Goal: Transaction & Acquisition: Book appointment/travel/reservation

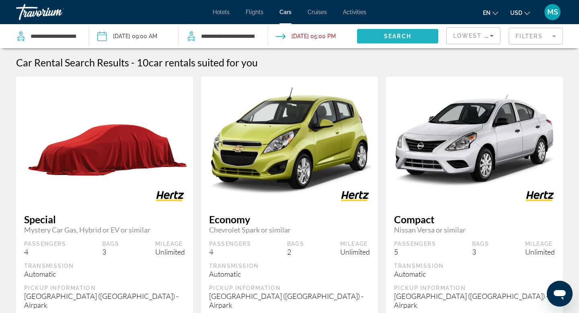
click at [414, 35] on span "Search widget" at bounding box center [397, 36] width 81 height 19
click at [55, 12] on div "Travorium" at bounding box center [56, 12] width 80 height 21
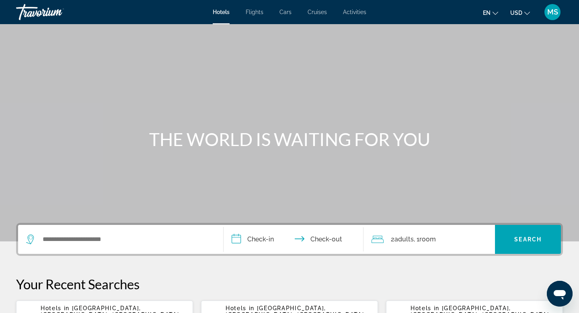
click at [91, 247] on div "Search widget" at bounding box center [120, 239] width 189 height 29
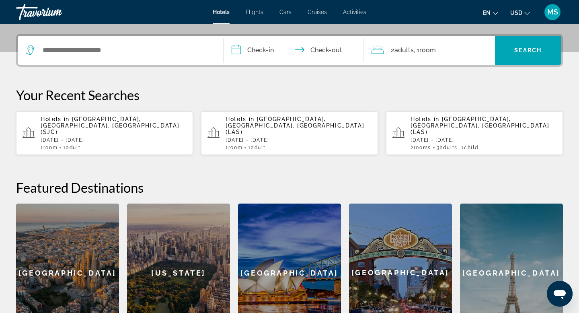
scroll to position [197, 0]
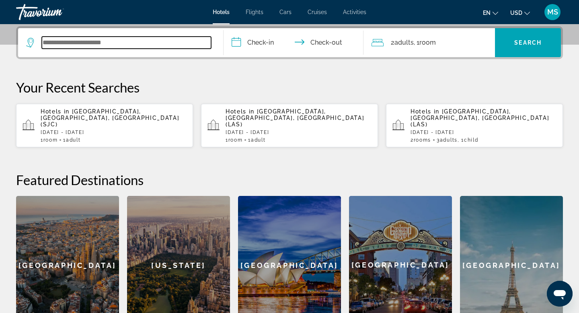
click at [108, 45] on input "Search widget" at bounding box center [126, 43] width 169 height 12
type input "*"
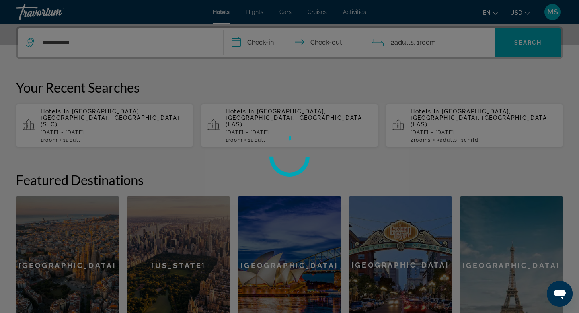
click at [270, 43] on div at bounding box center [289, 156] width 579 height 313
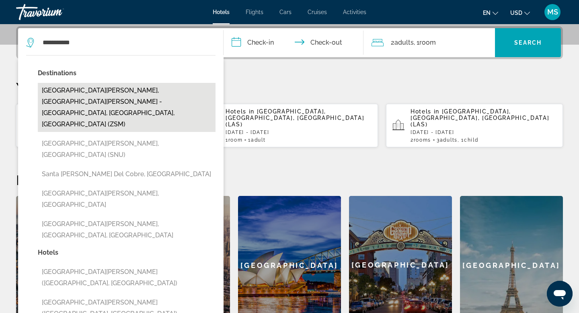
click at [115, 90] on button "Santa Clara, San Jose - Silicon Valley, CA, United States (ZSM)" at bounding box center [127, 107] width 178 height 49
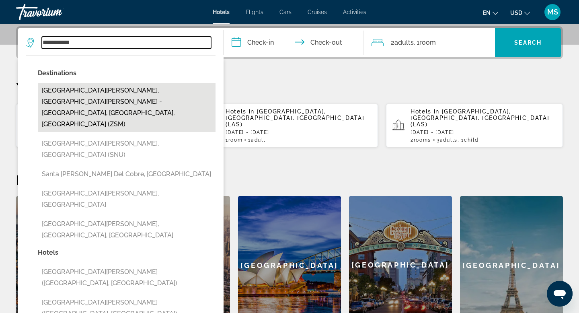
type input "**********"
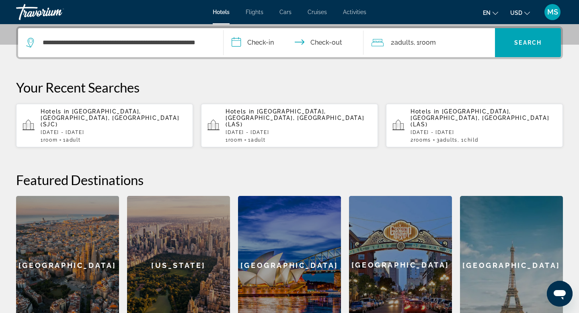
click at [236, 47] on input "**********" at bounding box center [295, 43] width 143 height 31
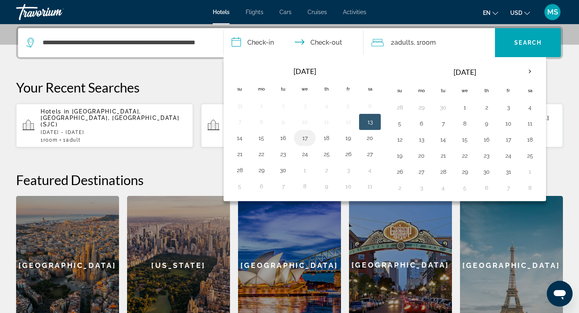
click at [301, 139] on button "17" at bounding box center [305, 137] width 13 height 11
click at [368, 140] on button "20" at bounding box center [370, 137] width 13 height 11
type input "**********"
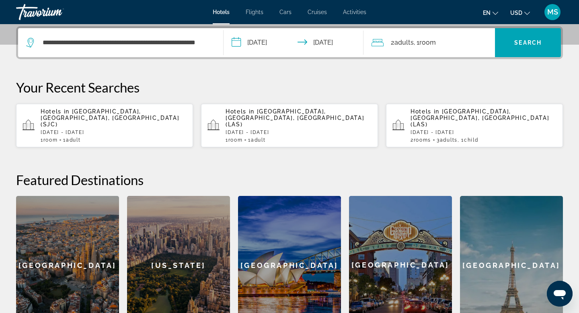
click at [398, 42] on span "Adults" at bounding box center [404, 43] width 19 height 8
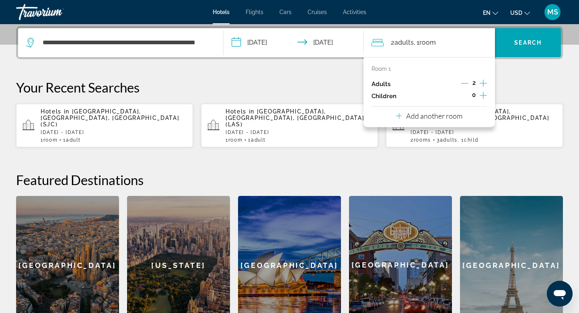
click at [463, 82] on icon "Decrement adults" at bounding box center [464, 83] width 7 height 7
click at [525, 81] on p "Your Recent Searches" at bounding box center [289, 87] width 547 height 16
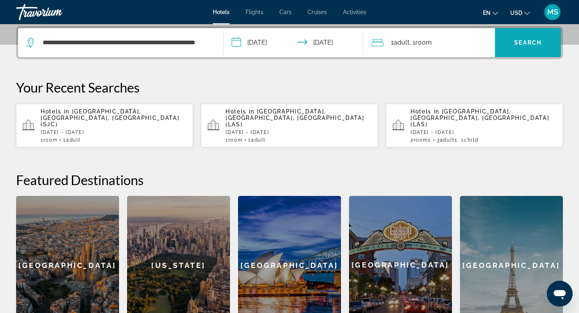
click at [515, 39] on button "Search" at bounding box center [528, 42] width 66 height 29
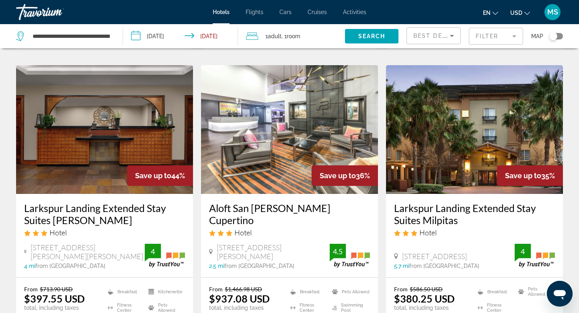
scroll to position [346, 0]
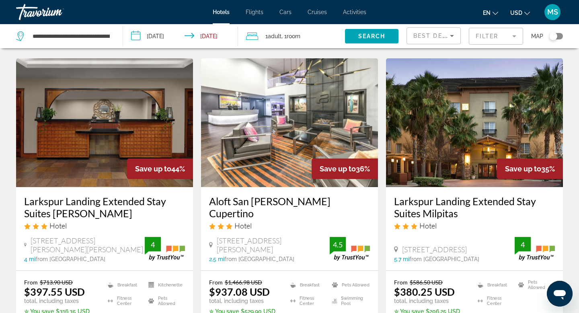
click at [87, 195] on h3 "Larkspur Landing Extended Stay Suites Campbell" at bounding box center [104, 207] width 161 height 24
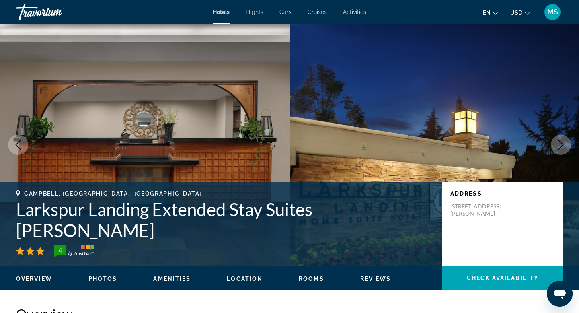
click at [556, 149] on button "Next image" at bounding box center [561, 145] width 20 height 20
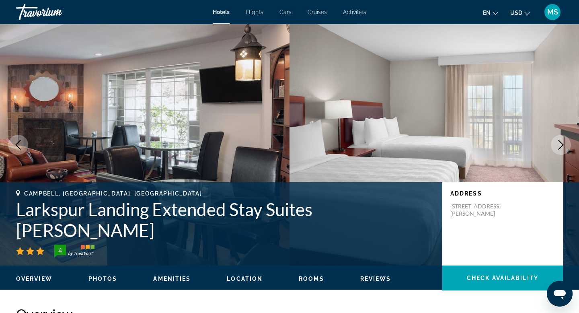
click at [565, 147] on icon "Next image" at bounding box center [561, 145] width 10 height 10
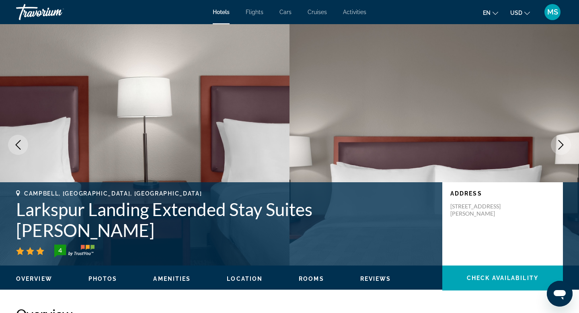
click at [565, 147] on icon "Next image" at bounding box center [561, 145] width 10 height 10
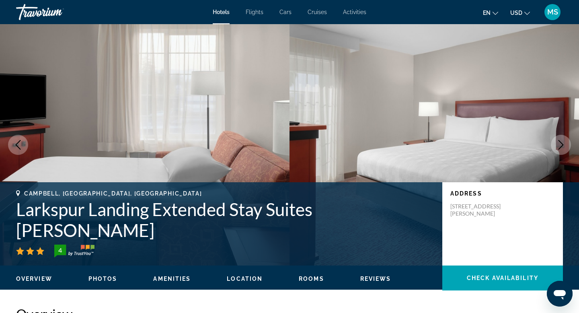
click at [565, 147] on icon "Next image" at bounding box center [561, 145] width 10 height 10
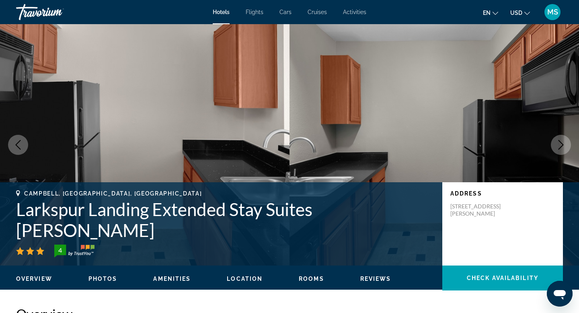
click at [565, 147] on icon "Next image" at bounding box center [561, 145] width 10 height 10
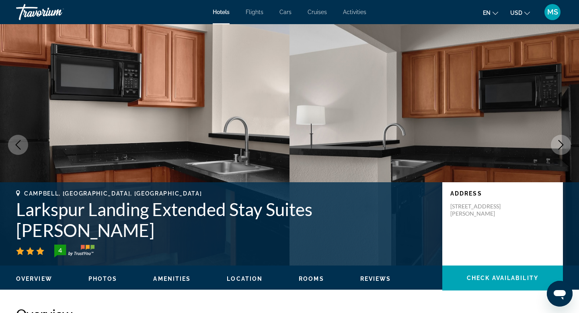
click at [565, 147] on icon "Next image" at bounding box center [561, 145] width 10 height 10
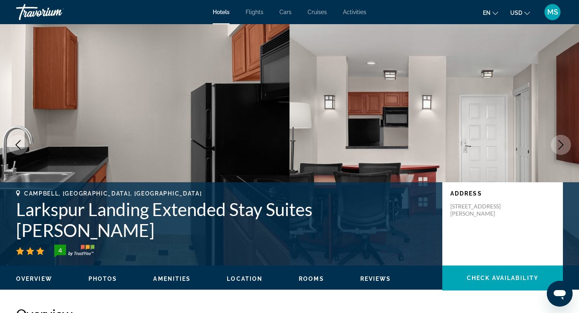
click at [565, 147] on icon "Next image" at bounding box center [561, 145] width 10 height 10
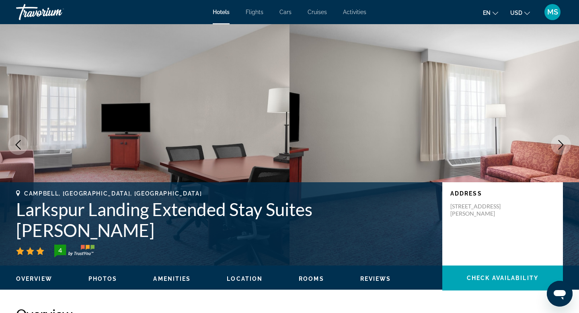
click at [565, 147] on icon "Next image" at bounding box center [561, 145] width 10 height 10
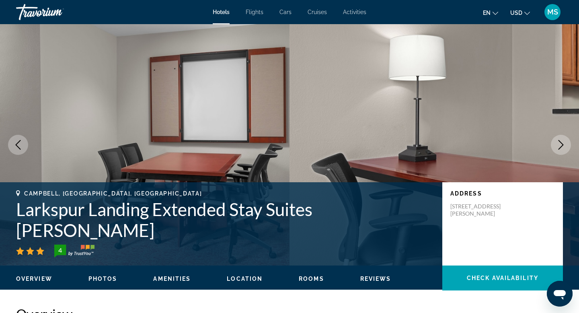
click at [565, 147] on icon "Next image" at bounding box center [561, 145] width 10 height 10
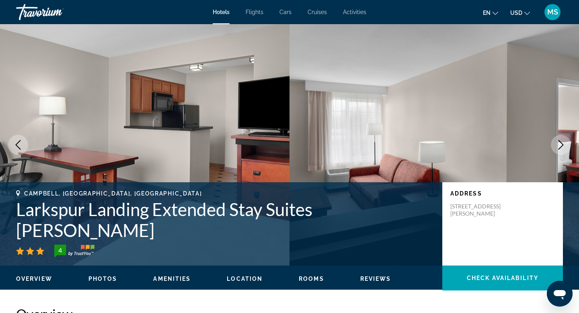
click at [565, 147] on icon "Next image" at bounding box center [561, 145] width 10 height 10
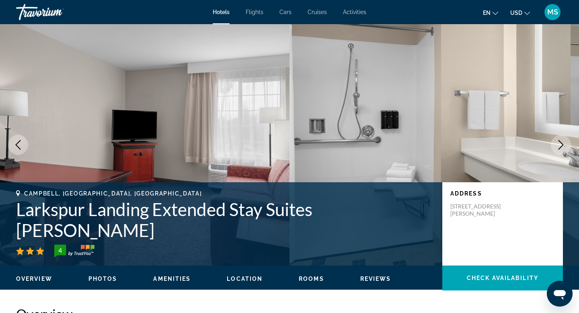
click at [565, 147] on icon "Next image" at bounding box center [561, 145] width 10 height 10
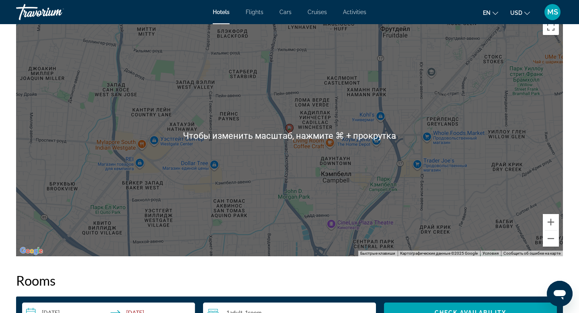
scroll to position [771, 0]
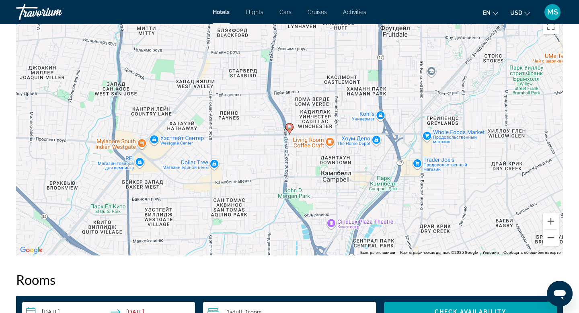
click at [551, 240] on button "Уменьшить" at bounding box center [551, 238] width 16 height 16
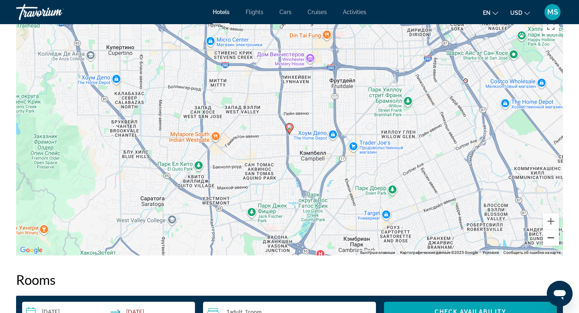
click at [551, 240] on button "Уменьшить" at bounding box center [551, 238] width 16 height 16
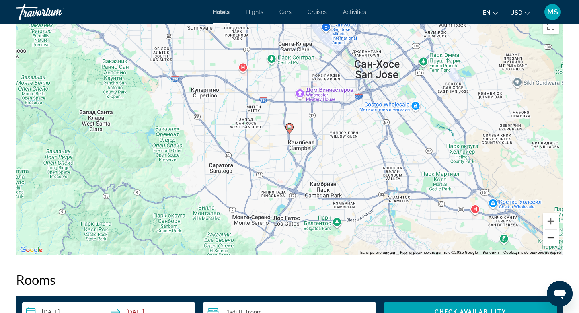
click at [551, 240] on button "Уменьшить" at bounding box center [551, 238] width 16 height 16
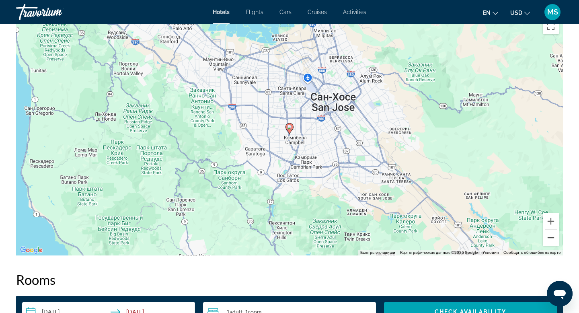
click at [551, 240] on button "Уменьшить" at bounding box center [551, 238] width 16 height 16
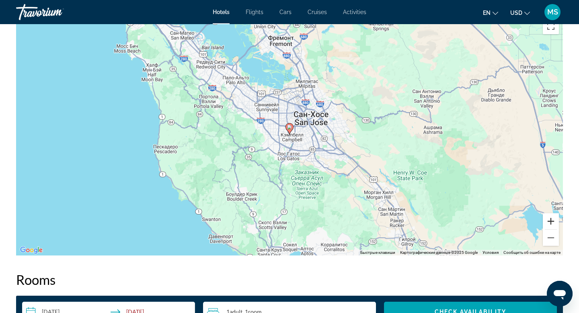
click at [550, 222] on button "Увеличить" at bounding box center [551, 221] width 16 height 16
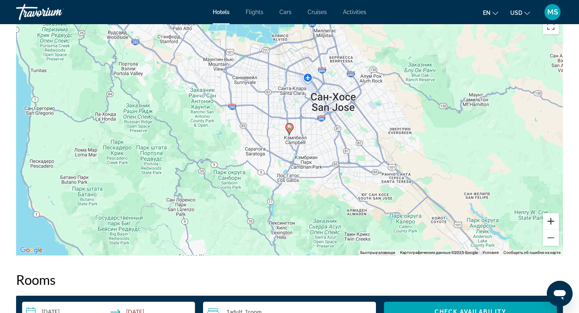
click at [550, 222] on button "Увеличить" at bounding box center [551, 221] width 16 height 16
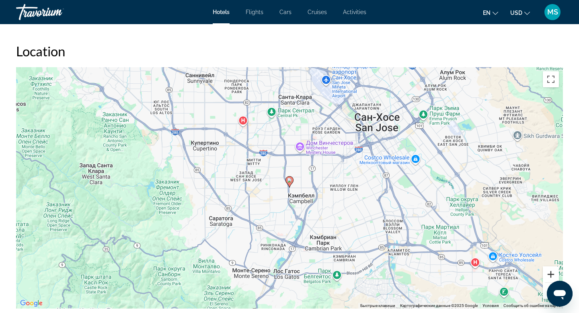
scroll to position [717, 0]
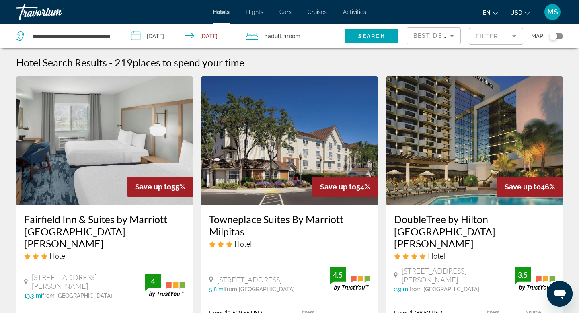
click at [494, 216] on h3 "DoubleTree by Hilton San Jose" at bounding box center [474, 231] width 161 height 36
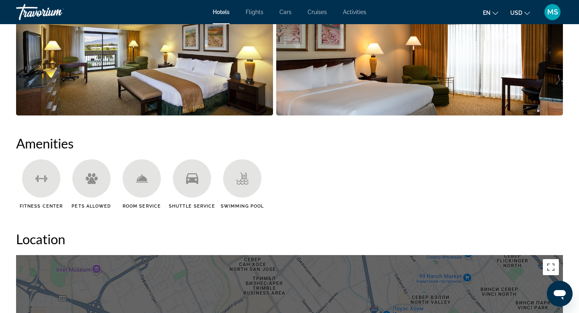
scroll to position [404, 0]
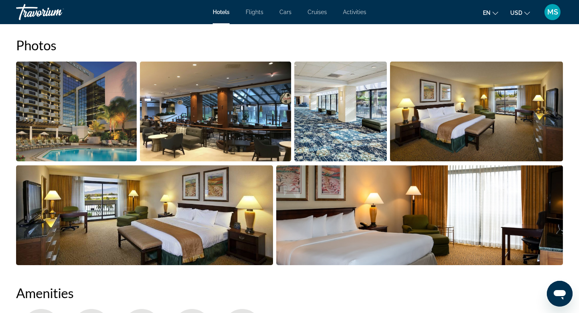
click at [112, 119] on img "Open full-screen image slider" at bounding box center [76, 112] width 121 height 100
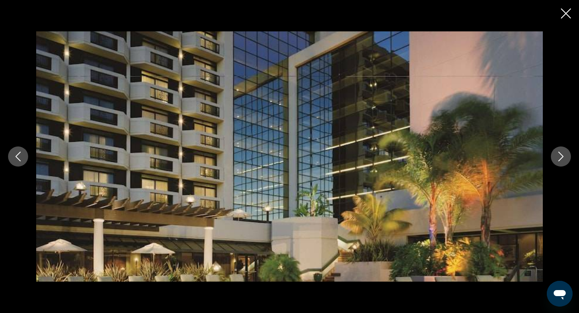
click at [558, 153] on icon "Next image" at bounding box center [561, 157] width 10 height 10
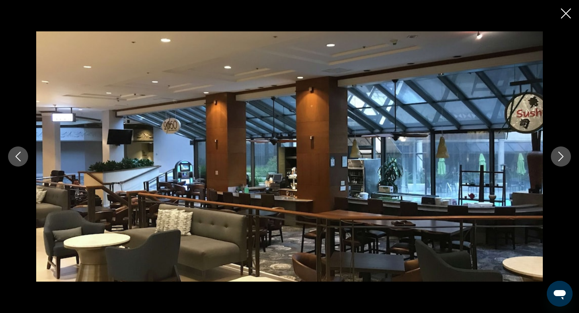
click at [558, 153] on icon "Next image" at bounding box center [561, 157] width 10 height 10
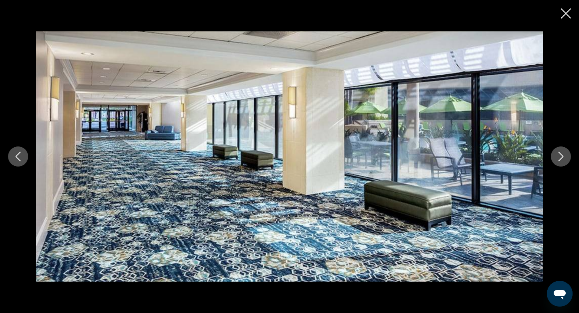
click at [558, 153] on icon "Next image" at bounding box center [561, 157] width 10 height 10
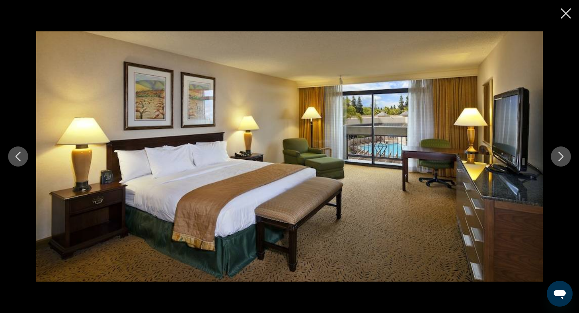
click at [558, 153] on icon "Next image" at bounding box center [561, 157] width 10 height 10
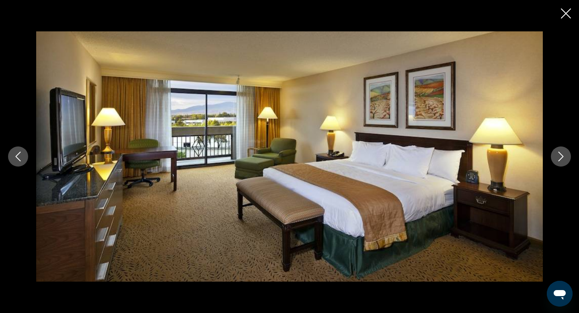
click at [558, 153] on icon "Next image" at bounding box center [561, 157] width 10 height 10
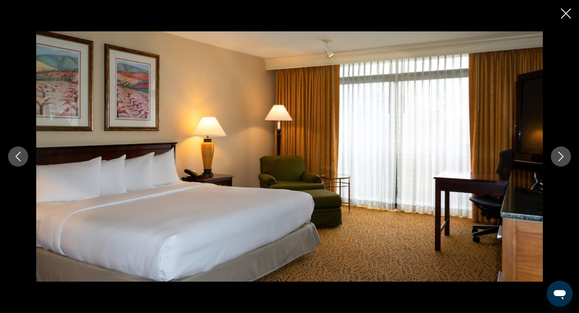
click at [558, 153] on icon "Next image" at bounding box center [561, 157] width 10 height 10
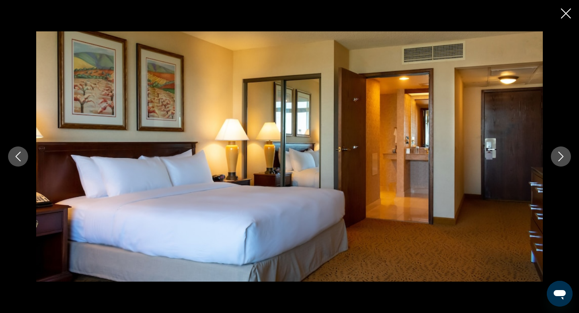
click at [558, 153] on icon "Next image" at bounding box center [561, 157] width 10 height 10
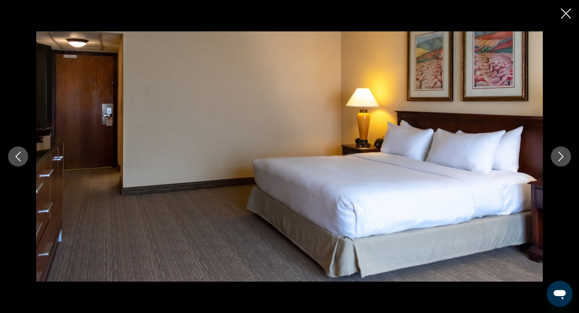
click at [558, 153] on icon "Next image" at bounding box center [561, 157] width 10 height 10
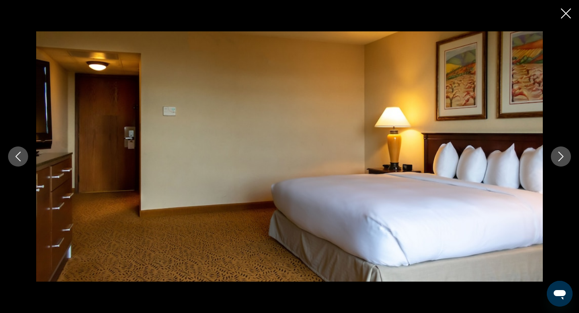
click at [558, 153] on icon "Next image" at bounding box center [561, 157] width 10 height 10
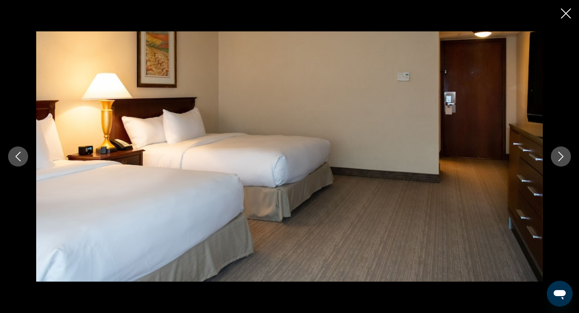
click at [568, 15] on icon "Close slideshow" at bounding box center [566, 13] width 10 height 10
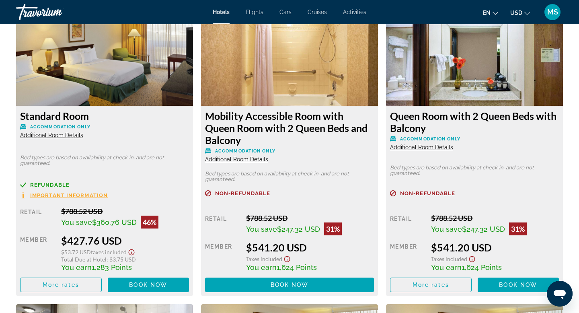
scroll to position [1135, 0]
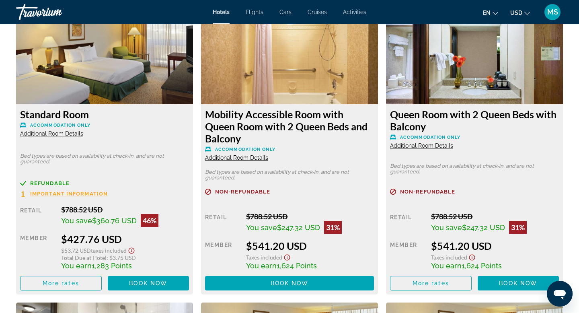
click at [100, 103] on img "Main content" at bounding box center [104, 54] width 177 height 101
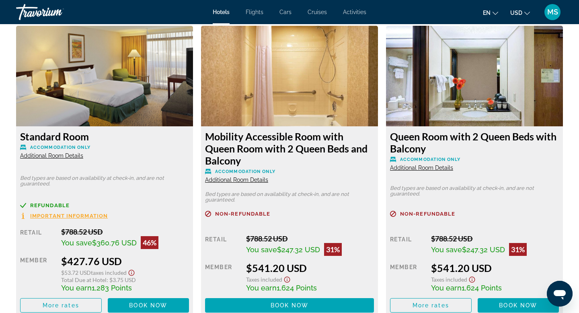
scroll to position [1120, 0]
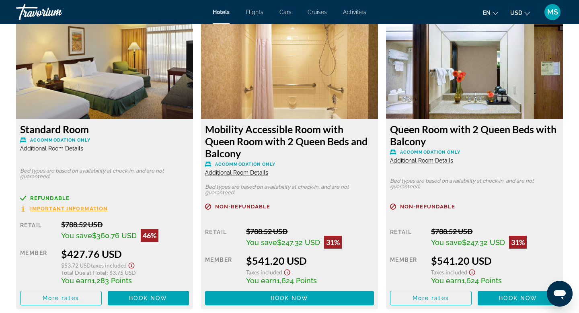
click at [89, 146] on div "Standard Room Accommodation Only Additional Room Details" at bounding box center [104, 137] width 169 height 29
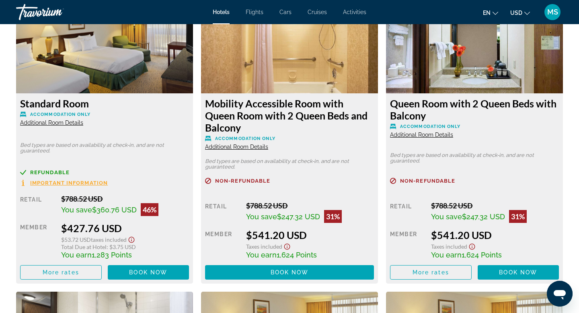
scroll to position [1198, 0]
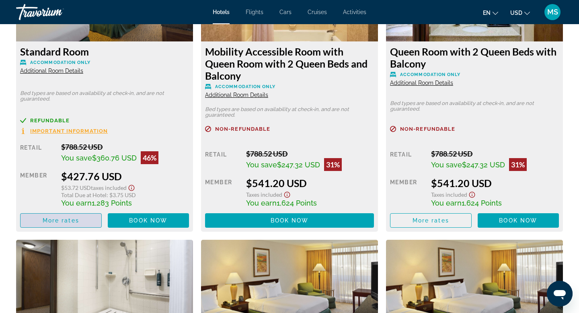
click at [74, 223] on span "Main content" at bounding box center [61, 220] width 81 height 19
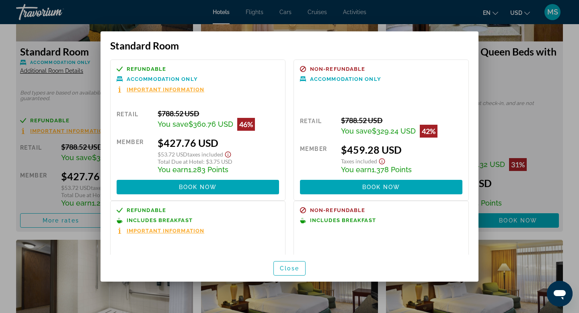
click at [51, 135] on div at bounding box center [289, 156] width 579 height 313
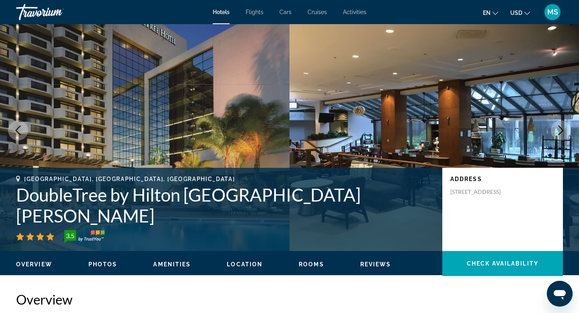
scroll to position [7, 0]
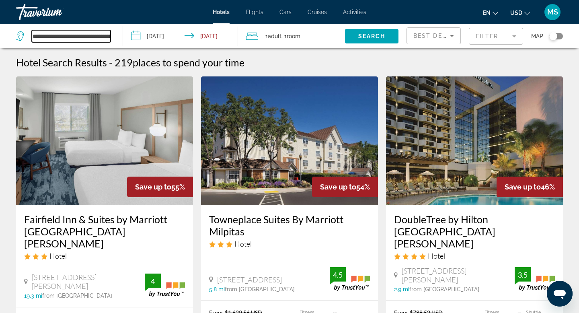
click at [94, 39] on input "**********" at bounding box center [71, 36] width 79 height 12
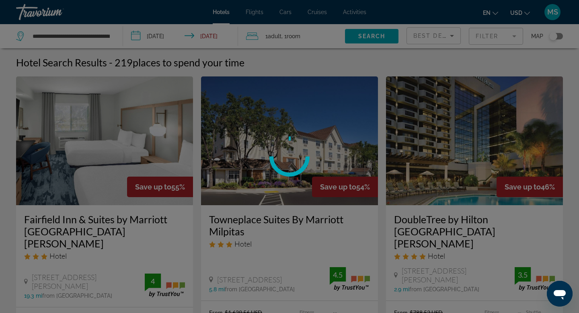
click at [108, 35] on div at bounding box center [289, 156] width 579 height 313
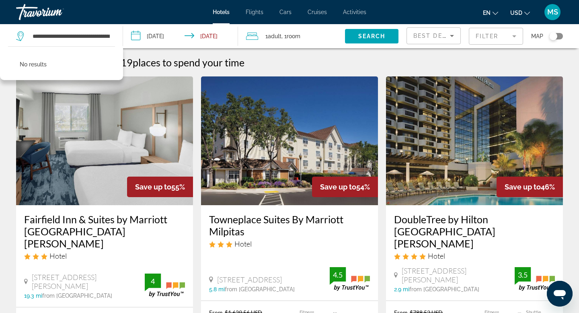
click at [108, 35] on div "**********" at bounding box center [289, 156] width 579 height 313
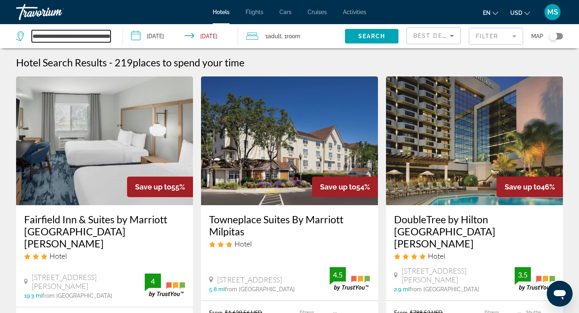
click at [108, 35] on input "**********" at bounding box center [71, 36] width 79 height 12
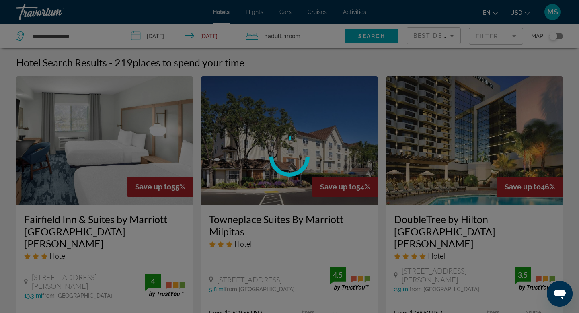
click at [86, 39] on div at bounding box center [289, 156] width 579 height 313
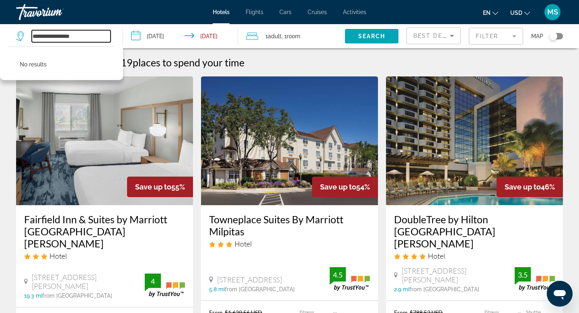
click at [86, 39] on input "**********" at bounding box center [71, 36] width 79 height 12
type input "*"
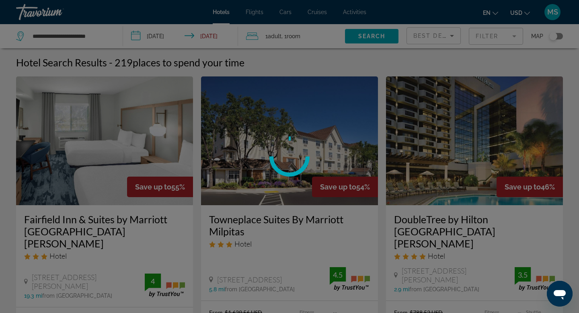
click at [83, 36] on div at bounding box center [289, 156] width 579 height 313
click at [98, 38] on div at bounding box center [289, 156] width 579 height 313
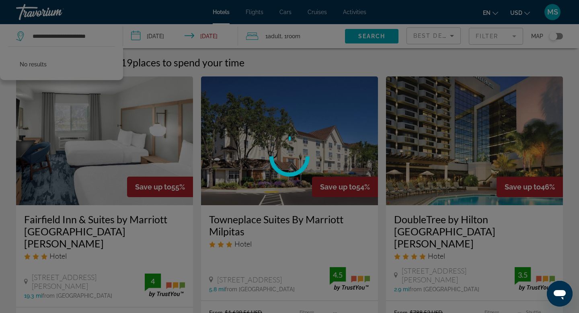
click at [101, 36] on div at bounding box center [289, 156] width 579 height 313
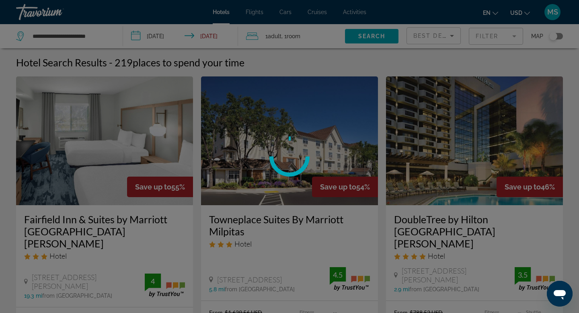
click at [101, 36] on div at bounding box center [289, 156] width 579 height 313
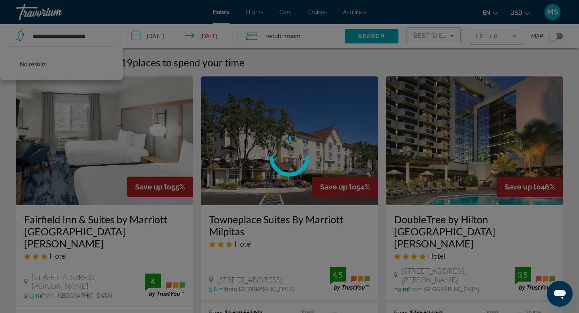
click at [105, 36] on div at bounding box center [289, 156] width 579 height 313
click at [99, 36] on div at bounding box center [289, 156] width 579 height 313
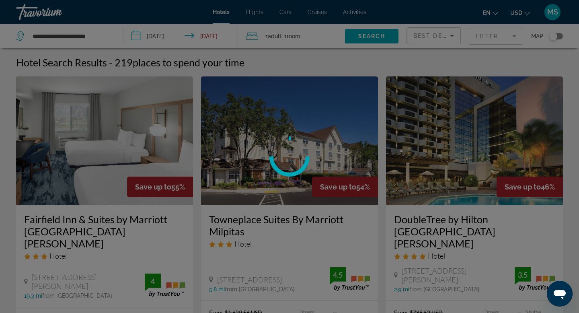
click at [99, 36] on div at bounding box center [289, 156] width 579 height 313
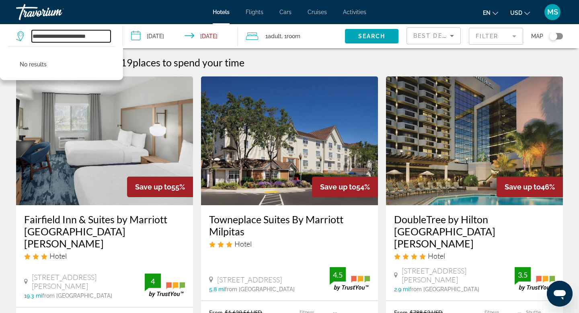
click at [99, 36] on input "**********" at bounding box center [71, 36] width 79 height 12
click at [102, 36] on input "**********" at bounding box center [71, 36] width 79 height 12
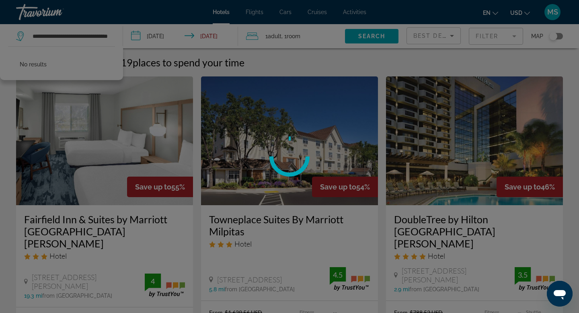
click at [139, 39] on div at bounding box center [289, 156] width 579 height 313
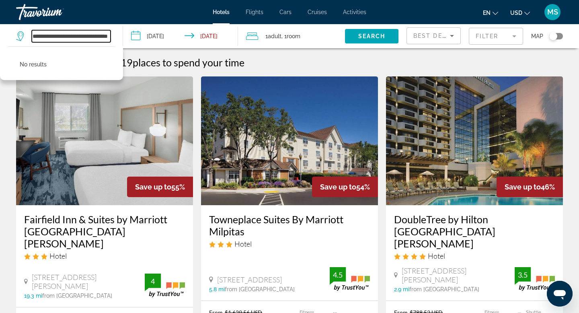
click at [110, 40] on input "**********" at bounding box center [71, 36] width 79 height 12
click at [64, 37] on input "**********" at bounding box center [71, 36] width 79 height 12
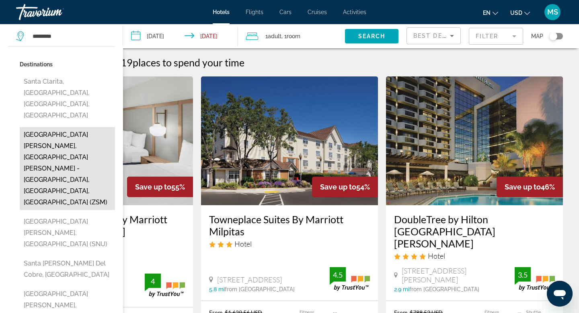
click at [44, 127] on button "Santa Clara, San Jose - Silicon Valley, CA, United States (ZSM)" at bounding box center [67, 168] width 95 height 83
type input "**********"
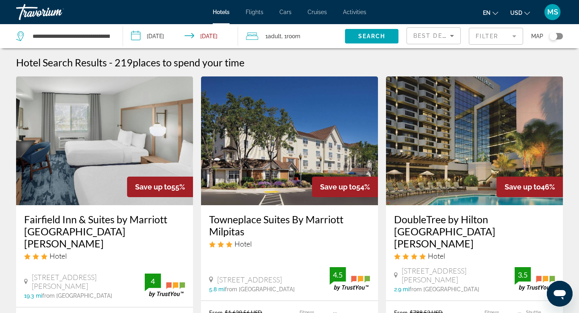
click at [208, 36] on input "**********" at bounding box center [182, 37] width 118 height 27
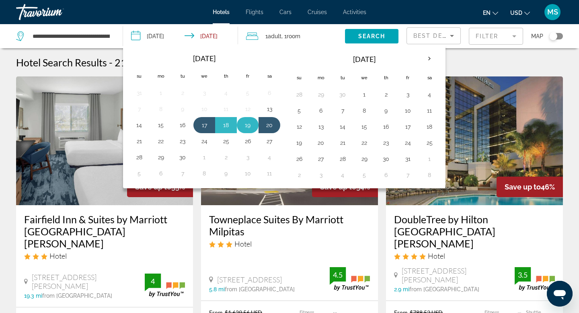
click at [251, 128] on button "19" at bounding box center [247, 124] width 13 height 11
click at [206, 129] on button "17" at bounding box center [204, 124] width 13 height 11
type input "**********"
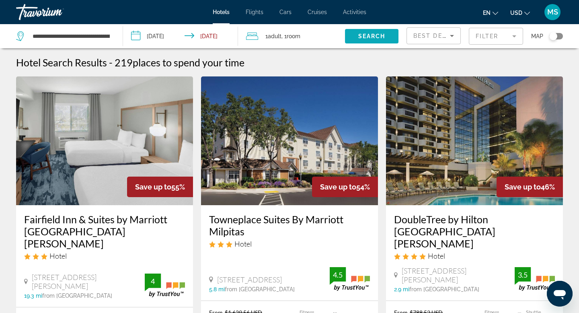
click at [355, 36] on span "Search widget" at bounding box center [372, 36] width 54 height 19
